Goal: Find specific page/section: Find specific page/section

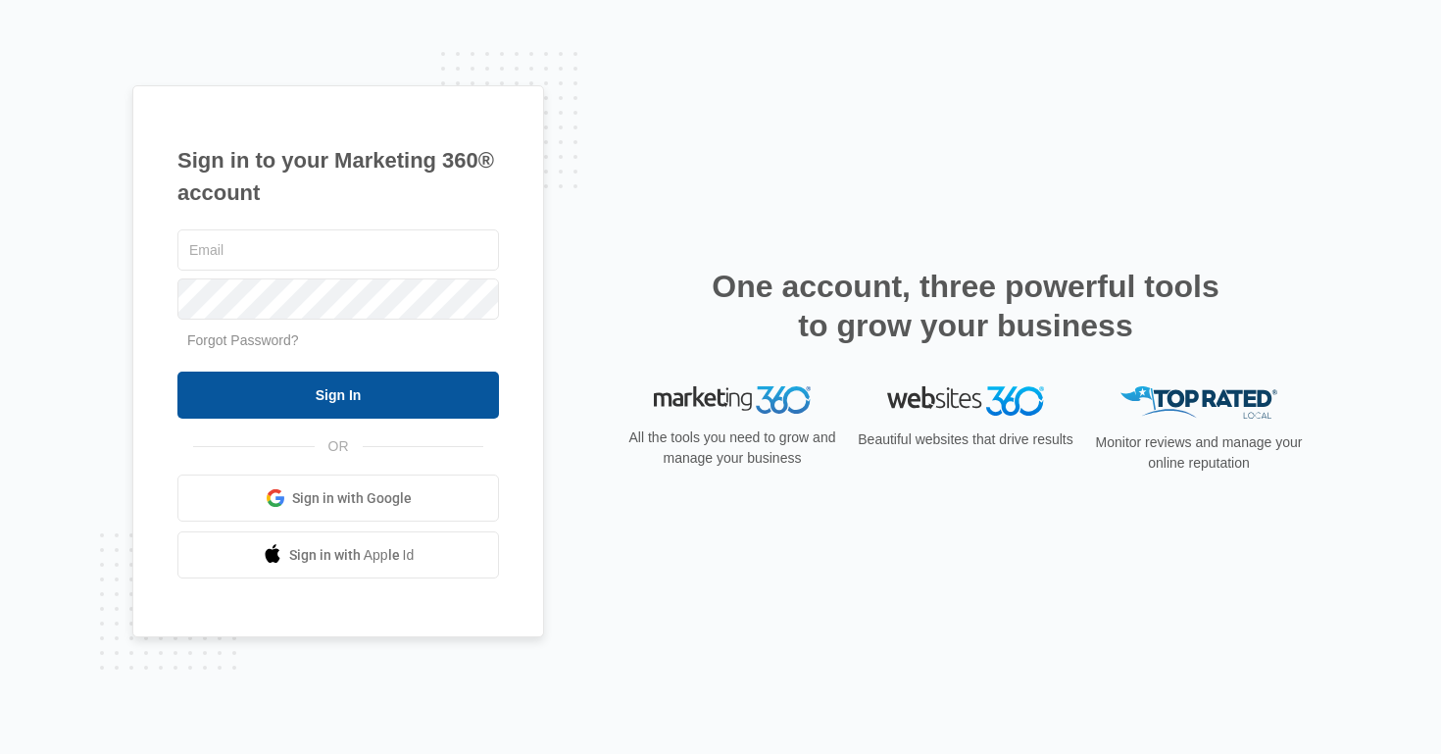
type input "[EMAIL_ADDRESS][DOMAIN_NAME]"
click at [360, 386] on input "Sign In" at bounding box center [338, 394] width 322 height 47
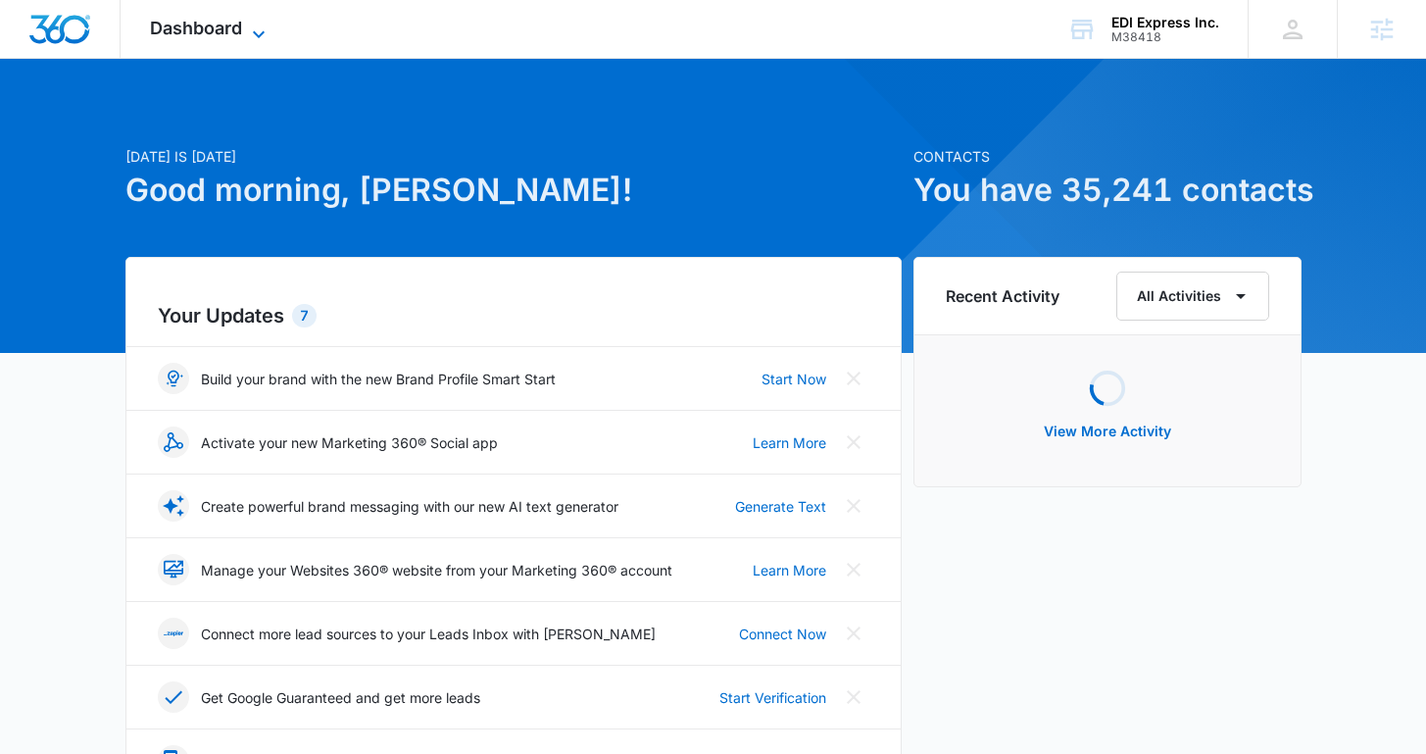
click at [233, 26] on span "Dashboard" at bounding box center [196, 28] width 92 height 21
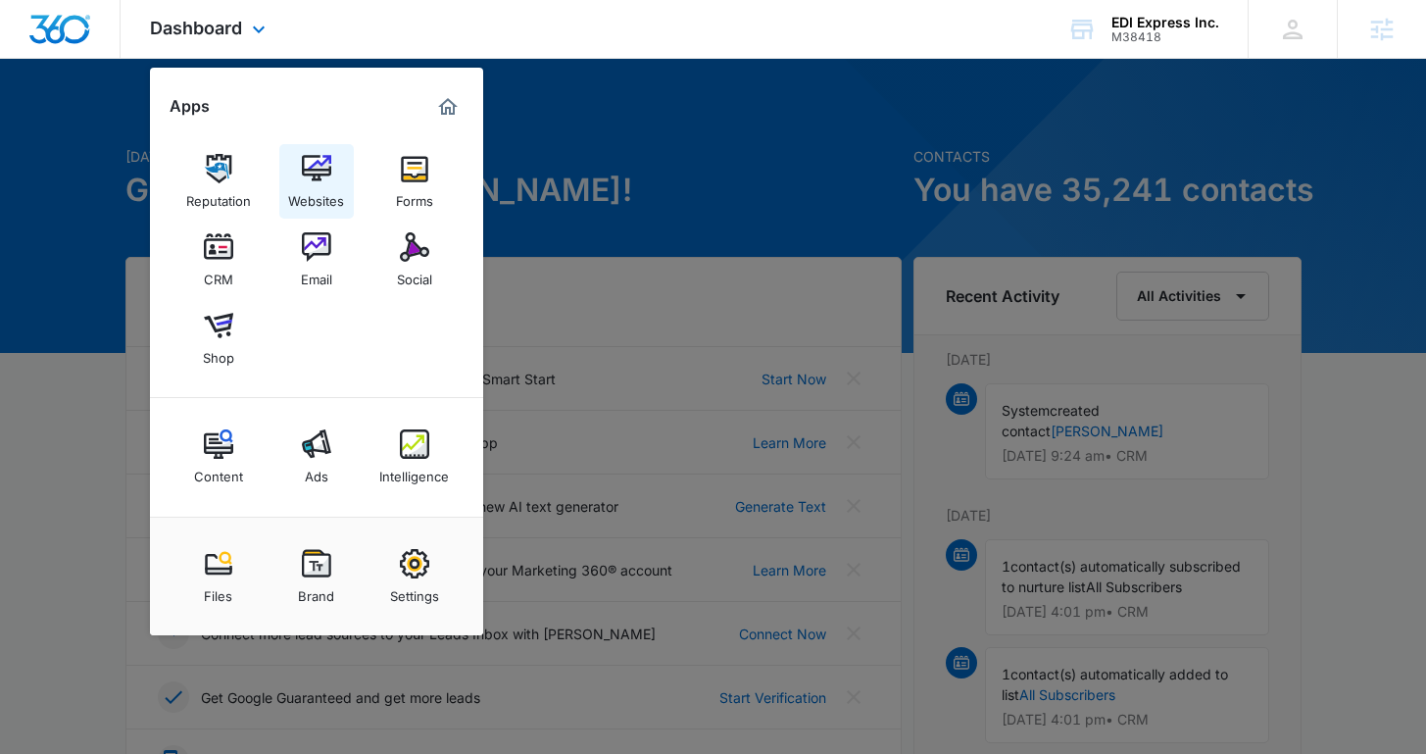
click at [283, 157] on link "Websites" at bounding box center [316, 181] width 74 height 74
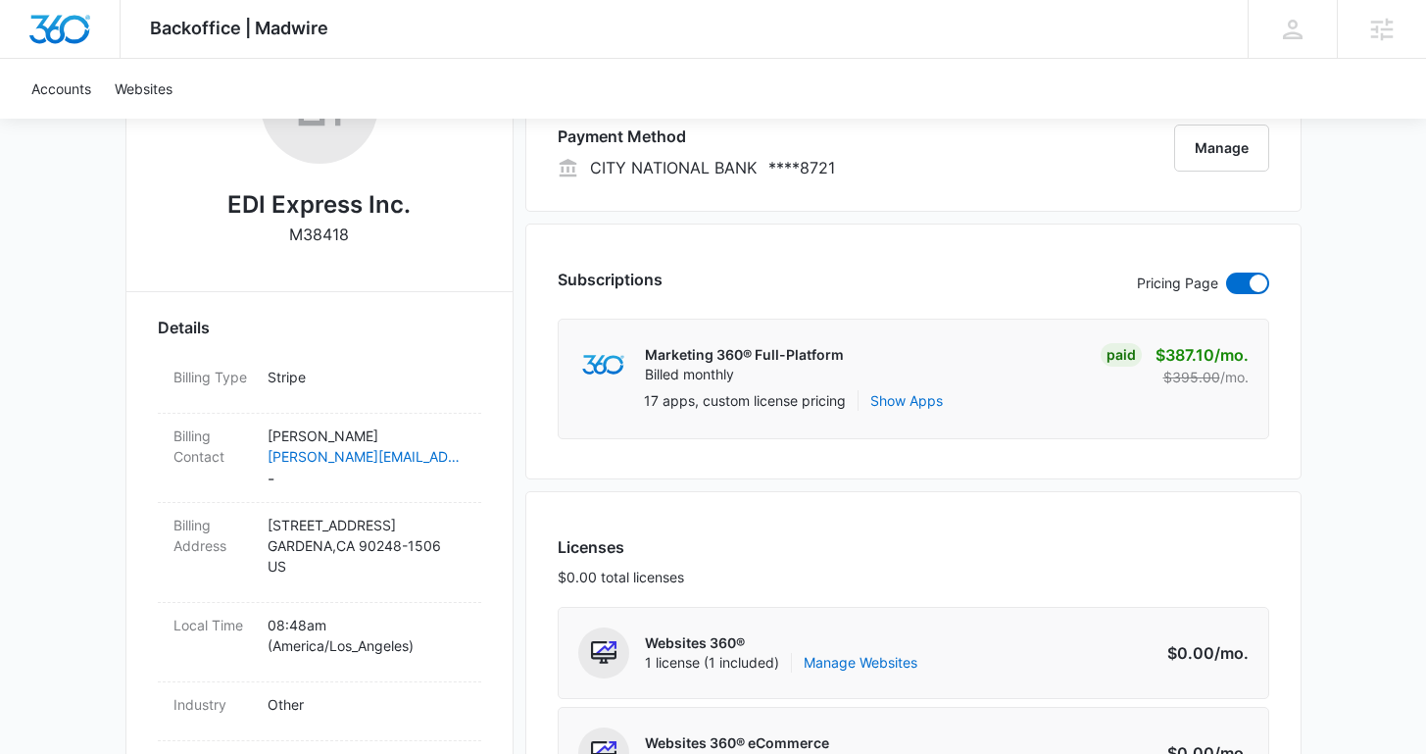
scroll to position [578, 0]
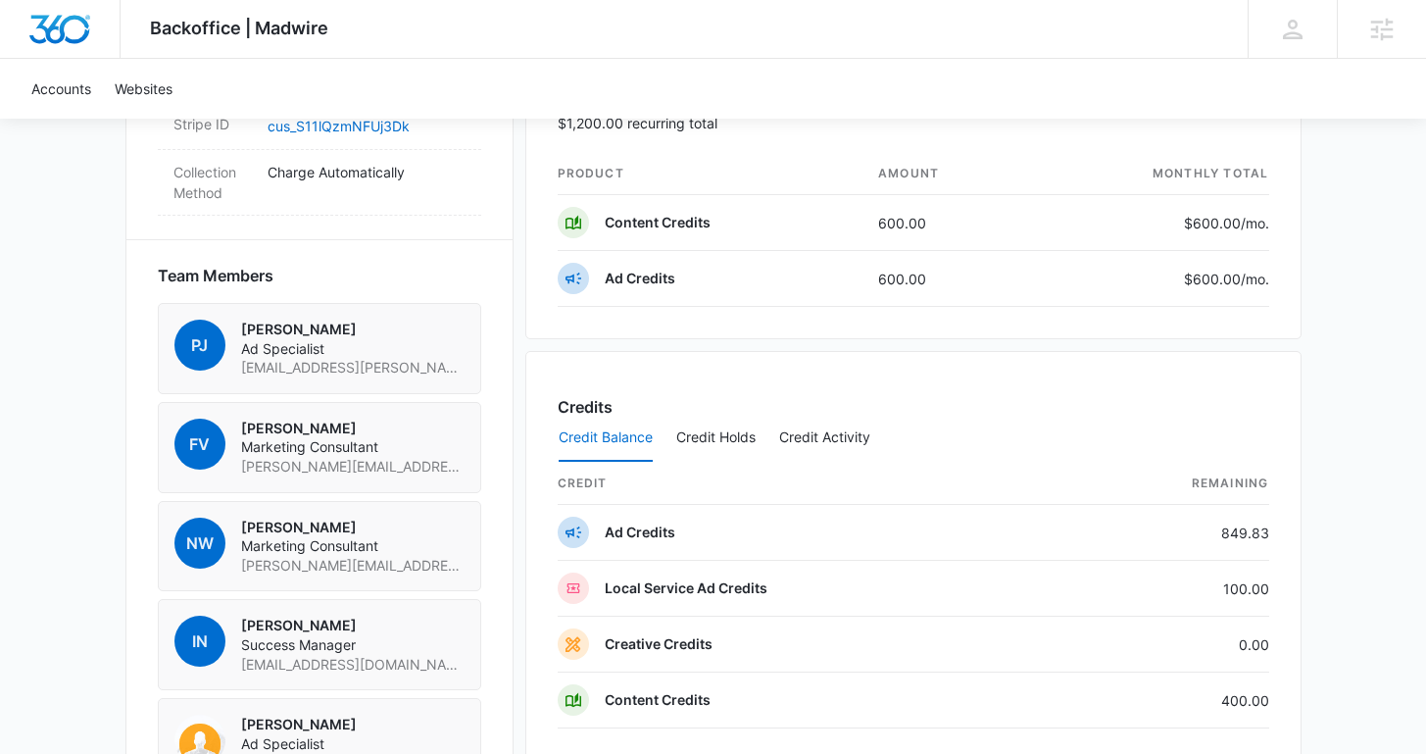
scroll to position [1447, 0]
